Goal: Task Accomplishment & Management: Use online tool/utility

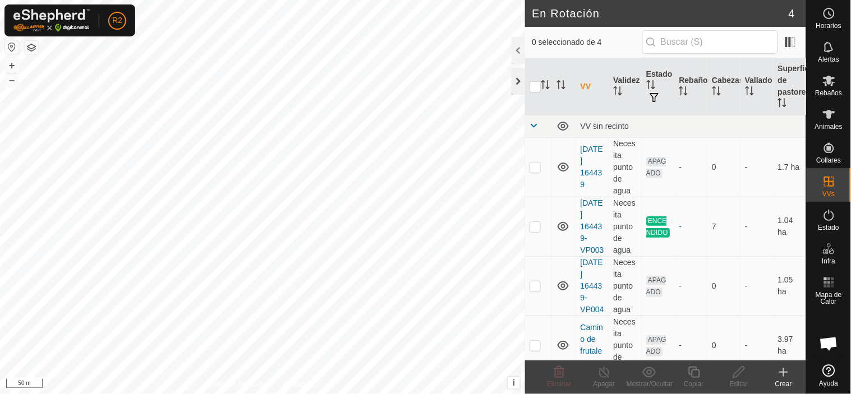
click at [515, 81] on div at bounding box center [518, 81] width 13 height 27
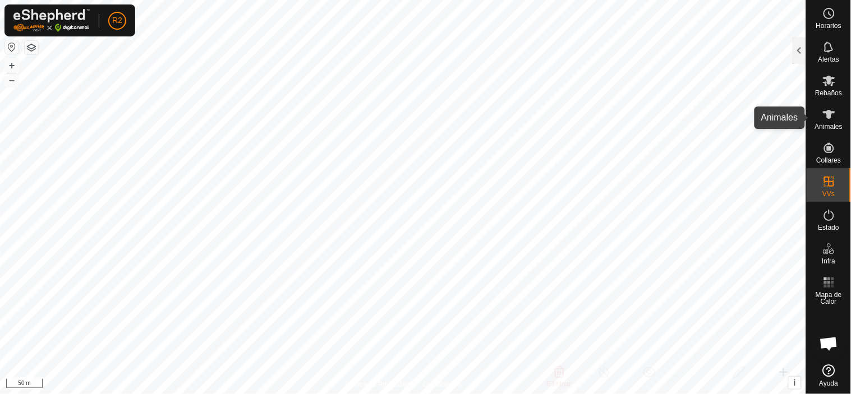
click at [826, 118] on icon at bounding box center [829, 114] width 13 height 13
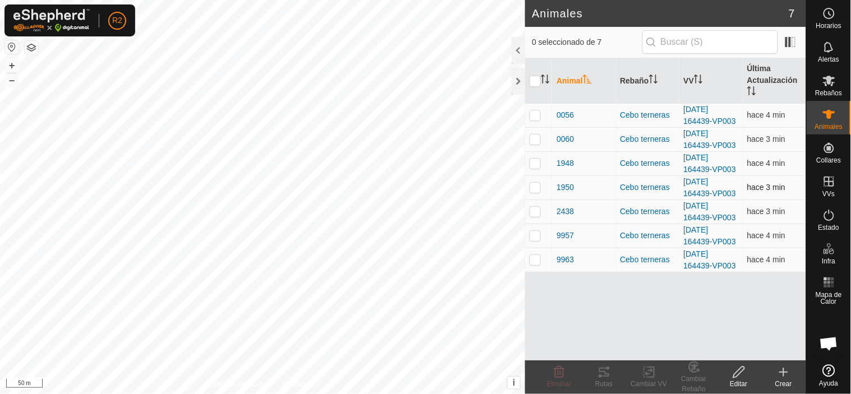
click at [535, 188] on p-checkbox at bounding box center [535, 187] width 11 height 9
checkbox input "true"
click at [603, 368] on icon at bounding box center [604, 372] width 13 height 13
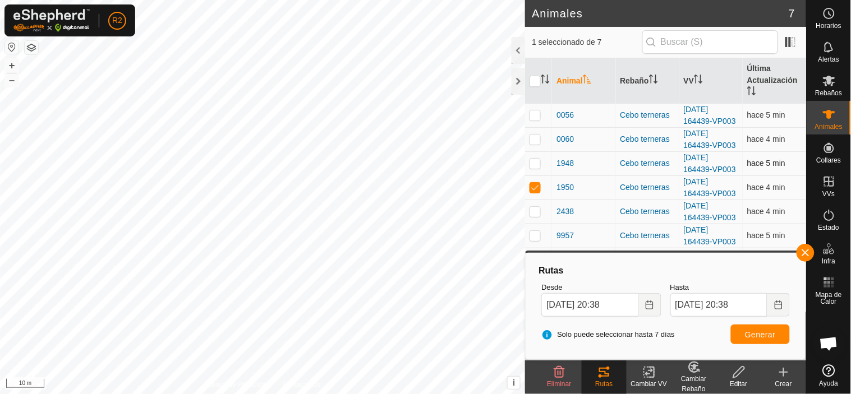
click at [533, 168] on p-tablecheckbox at bounding box center [535, 163] width 11 height 9
checkbox input "true"
click at [535, 186] on p-checkbox at bounding box center [535, 187] width 11 height 9
checkbox input "false"
click at [750, 328] on button "Generar" at bounding box center [760, 335] width 59 height 20
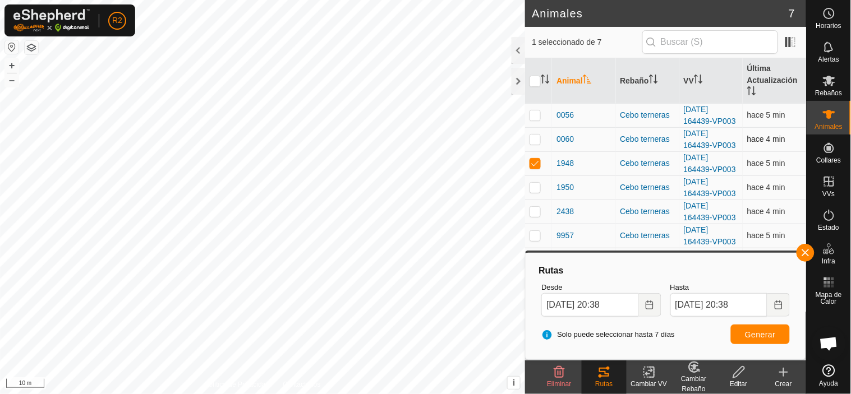
click at [536, 143] on p-checkbox at bounding box center [535, 139] width 11 height 9
checkbox input "true"
click at [534, 162] on p-checkbox at bounding box center [535, 163] width 11 height 9
checkbox input "false"
click at [755, 330] on span "Generar" at bounding box center [760, 334] width 31 height 9
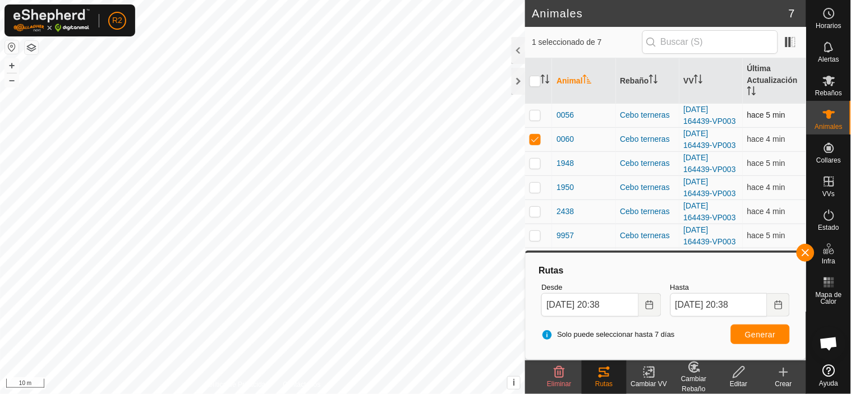
click at [536, 115] on p-checkbox at bounding box center [535, 115] width 11 height 9
checkbox input "true"
click at [535, 138] on p-checkbox at bounding box center [535, 139] width 11 height 9
checkbox input "false"
click at [748, 332] on span "Generar" at bounding box center [760, 334] width 31 height 9
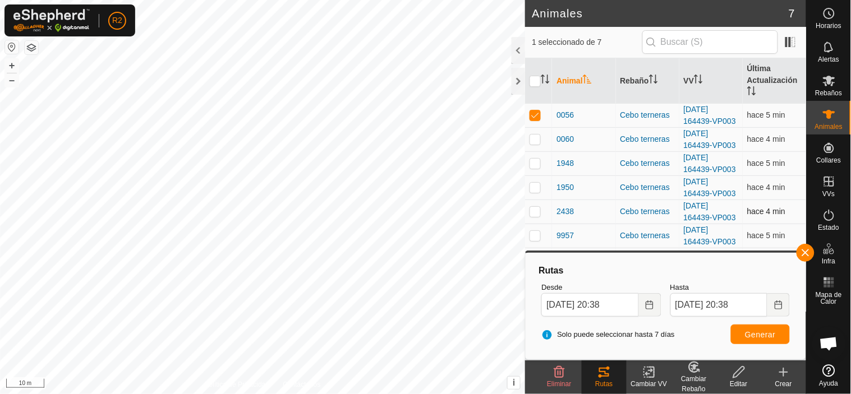
click at [536, 212] on p-checkbox at bounding box center [535, 211] width 11 height 9
checkbox input "true"
click at [539, 113] on p-checkbox at bounding box center [535, 115] width 11 height 9
checkbox input "false"
click at [760, 334] on span "Generar" at bounding box center [760, 334] width 31 height 9
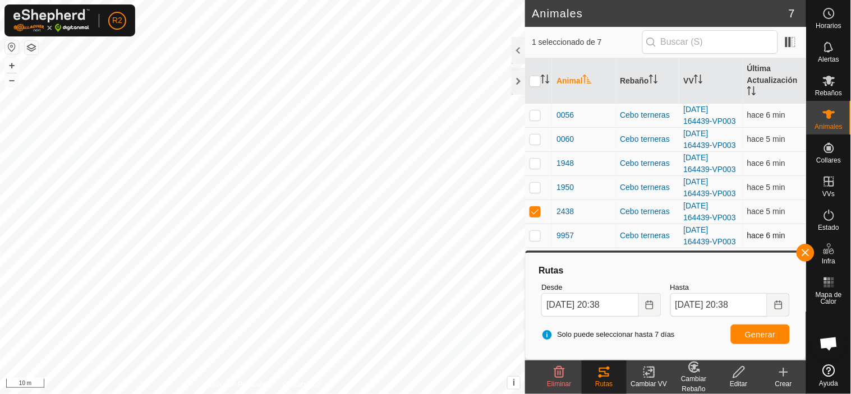
click at [537, 236] on p-checkbox at bounding box center [535, 235] width 11 height 9
checkbox input "true"
click at [534, 208] on p-checkbox at bounding box center [535, 211] width 11 height 9
checkbox input "false"
click at [759, 336] on span "Generar" at bounding box center [760, 334] width 31 height 9
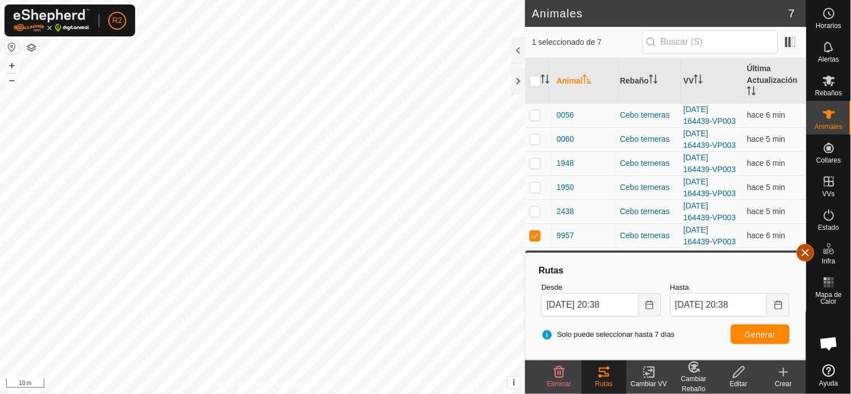
click at [808, 255] on button "button" at bounding box center [806, 253] width 18 height 18
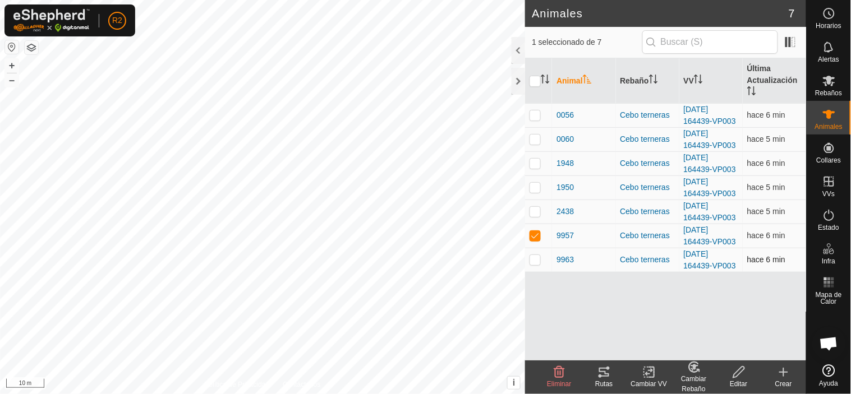
click at [534, 259] on p-checkbox at bounding box center [535, 259] width 11 height 9
checkbox input "true"
click at [538, 233] on p-checkbox at bounding box center [535, 235] width 11 height 9
checkbox input "false"
click at [610, 374] on icon at bounding box center [604, 372] width 13 height 13
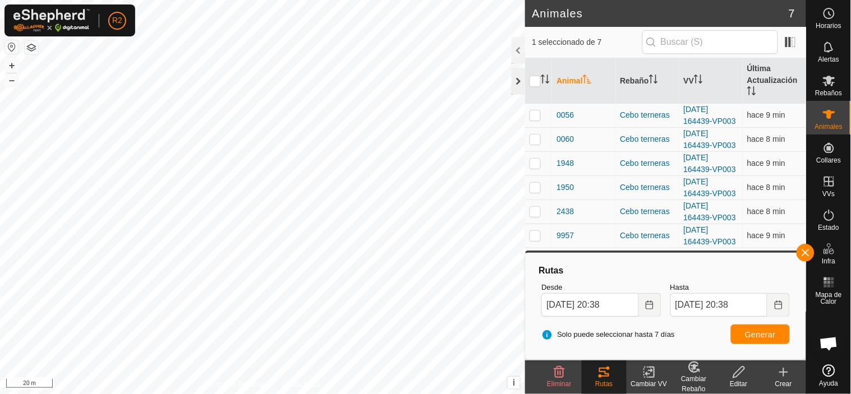
click at [518, 80] on div at bounding box center [518, 81] width 13 height 27
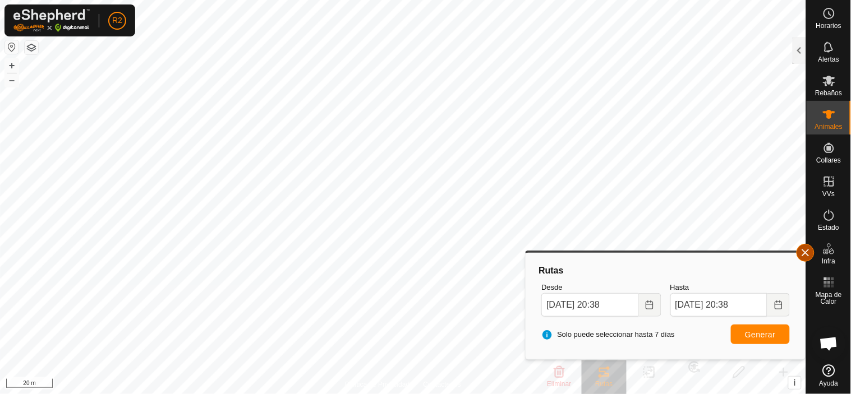
click at [808, 251] on button "button" at bounding box center [806, 253] width 18 height 18
